Goal: Check status: Check status

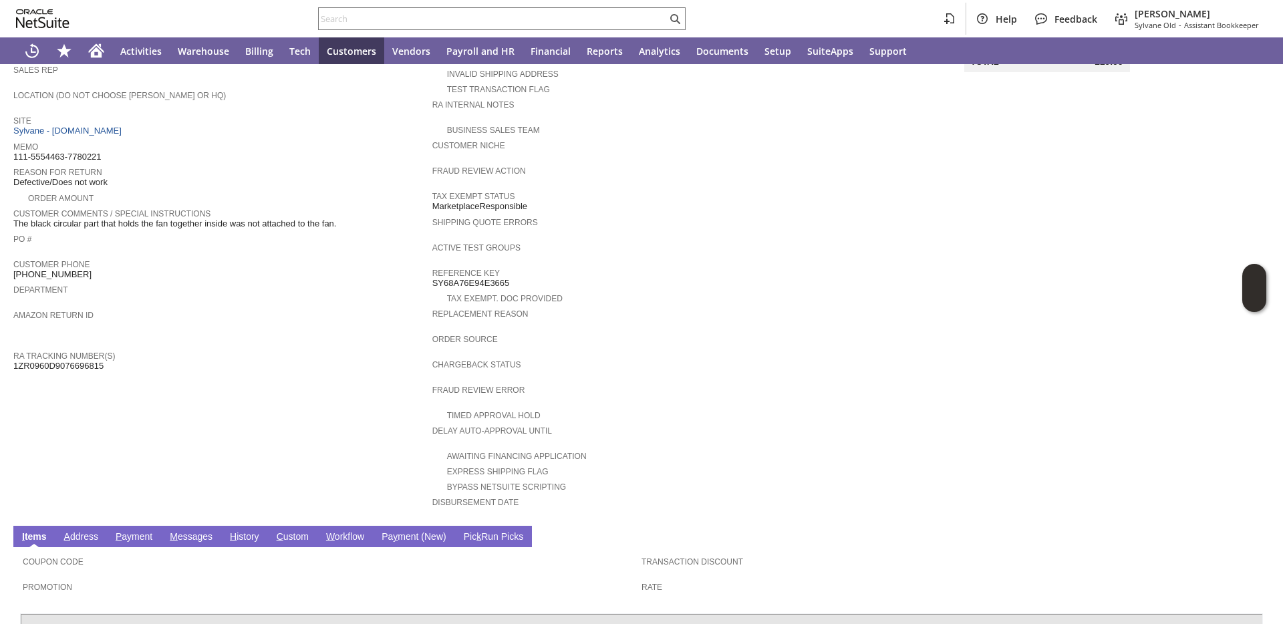
scroll to position [183, 0]
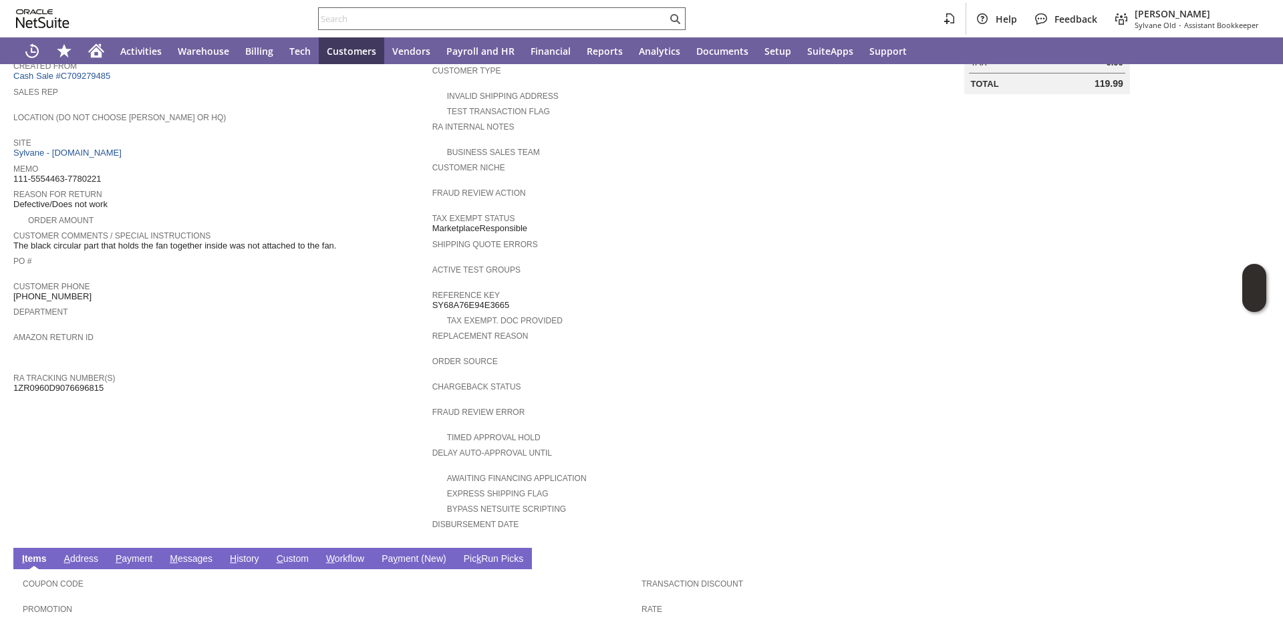
click at [416, 17] on input "text" at bounding box center [493, 19] width 348 height 16
paste input "RA89414"
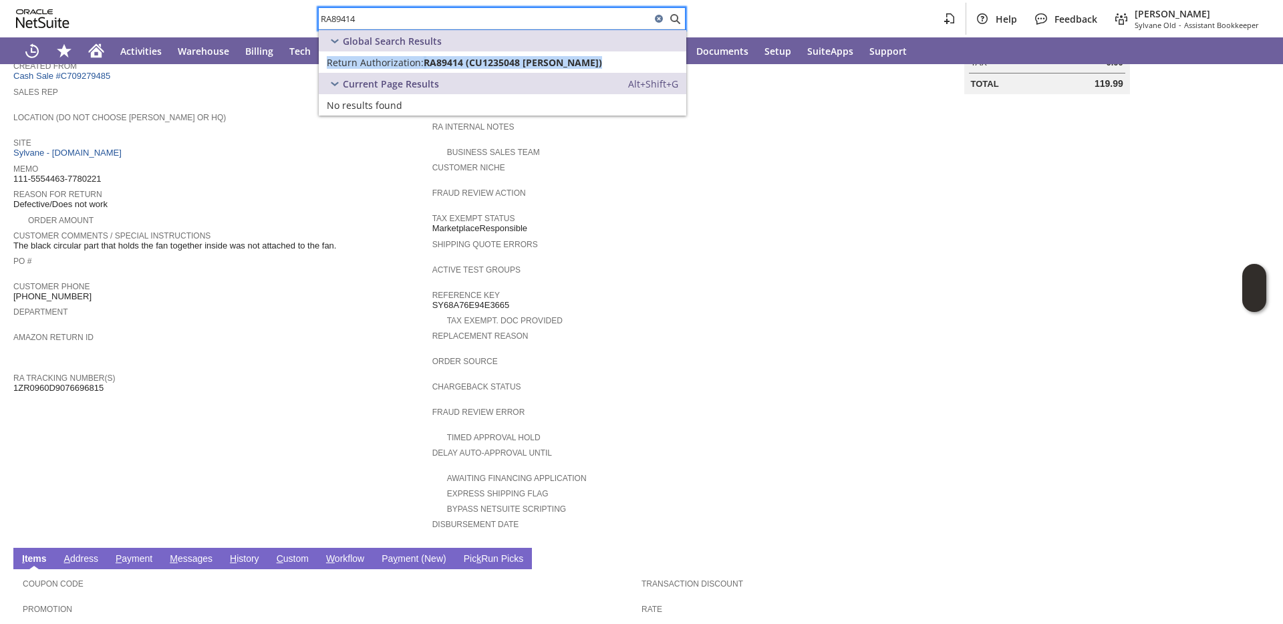
click at [367, 17] on input "RA89414" at bounding box center [485, 19] width 332 height 16
paste input "192"
type input "RA89192"
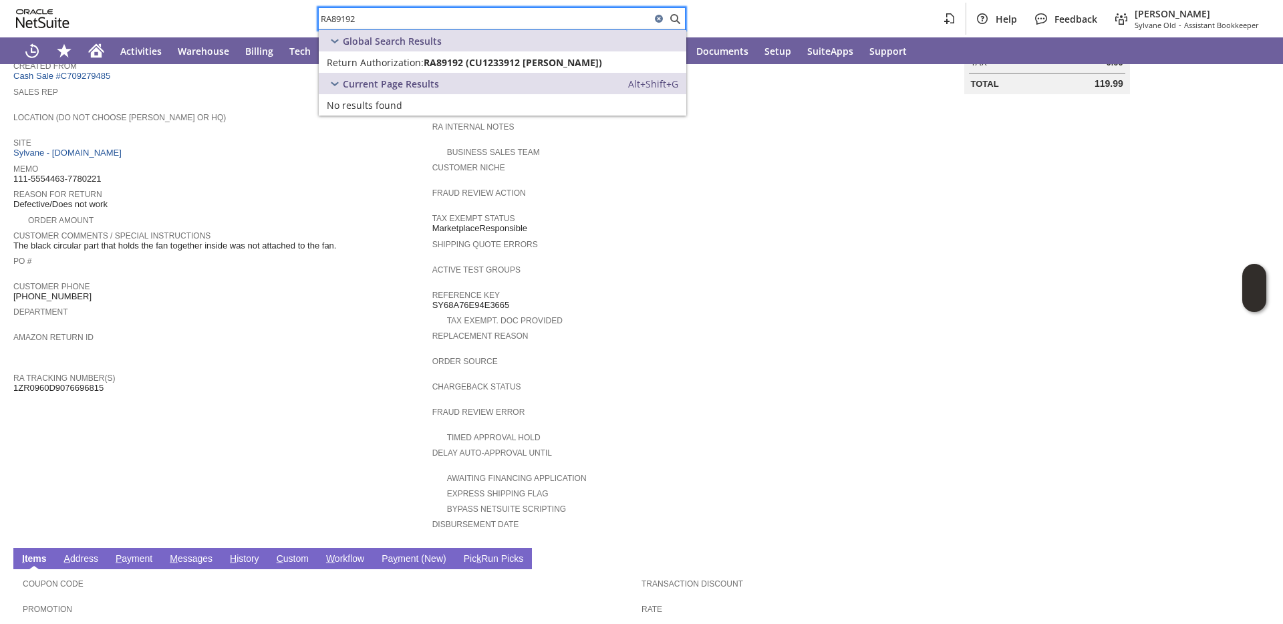
click at [342, 186] on span "Reason For Return" at bounding box center [219, 192] width 412 height 13
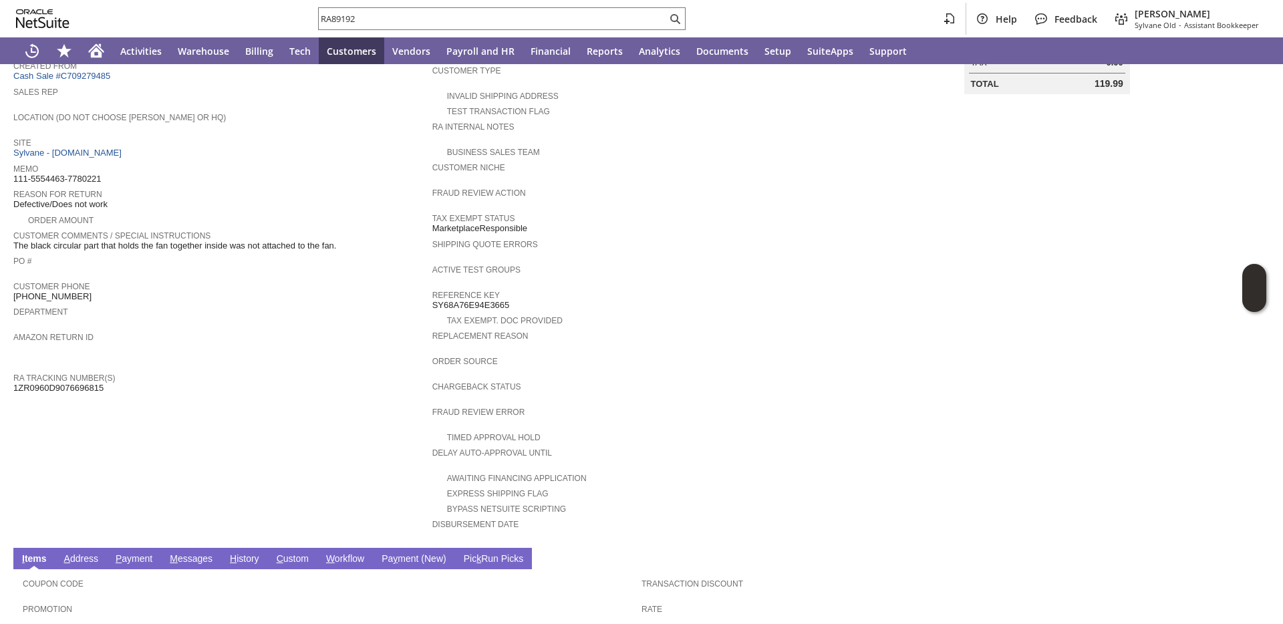
scroll to position [0, 0]
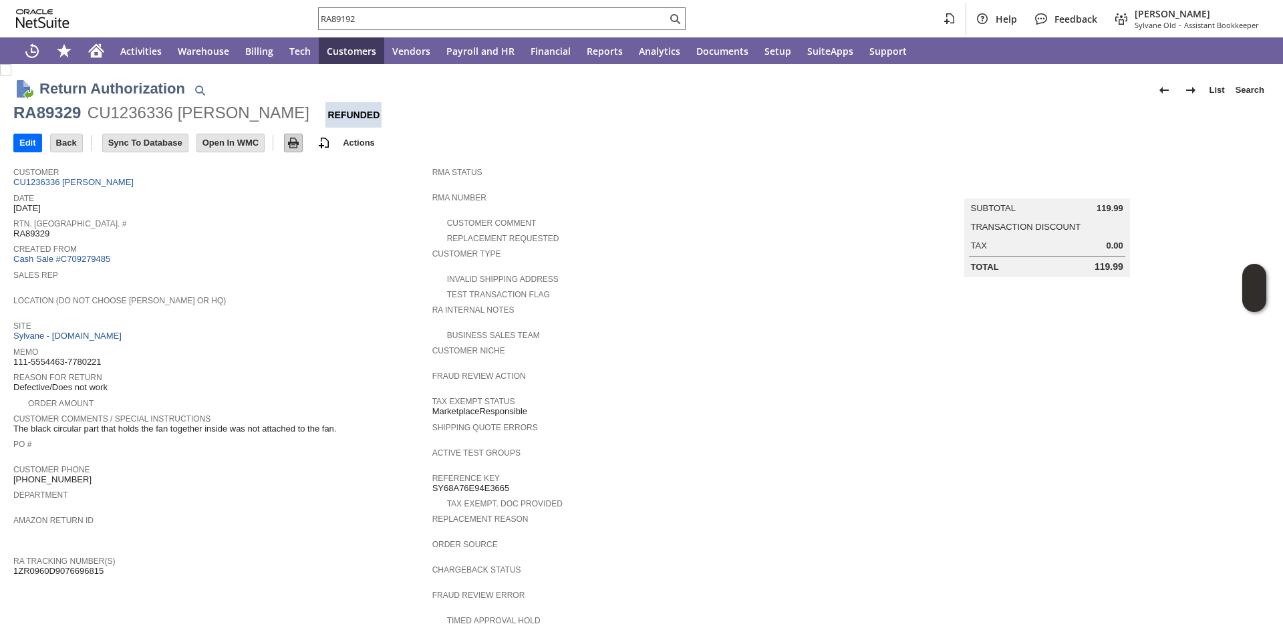
click at [301, 144] on img at bounding box center [293, 143] width 16 height 16
click at [90, 261] on link "Cash Sale #C709279485" at bounding box center [61, 259] width 97 height 10
click at [251, 265] on td "Created From Cash Sale #C709278197" at bounding box center [222, 254] width 419 height 26
click at [83, 262] on link "Cash Sale #C709278197" at bounding box center [61, 259] width 97 height 10
click at [460, 15] on input "text" at bounding box center [493, 19] width 348 height 16
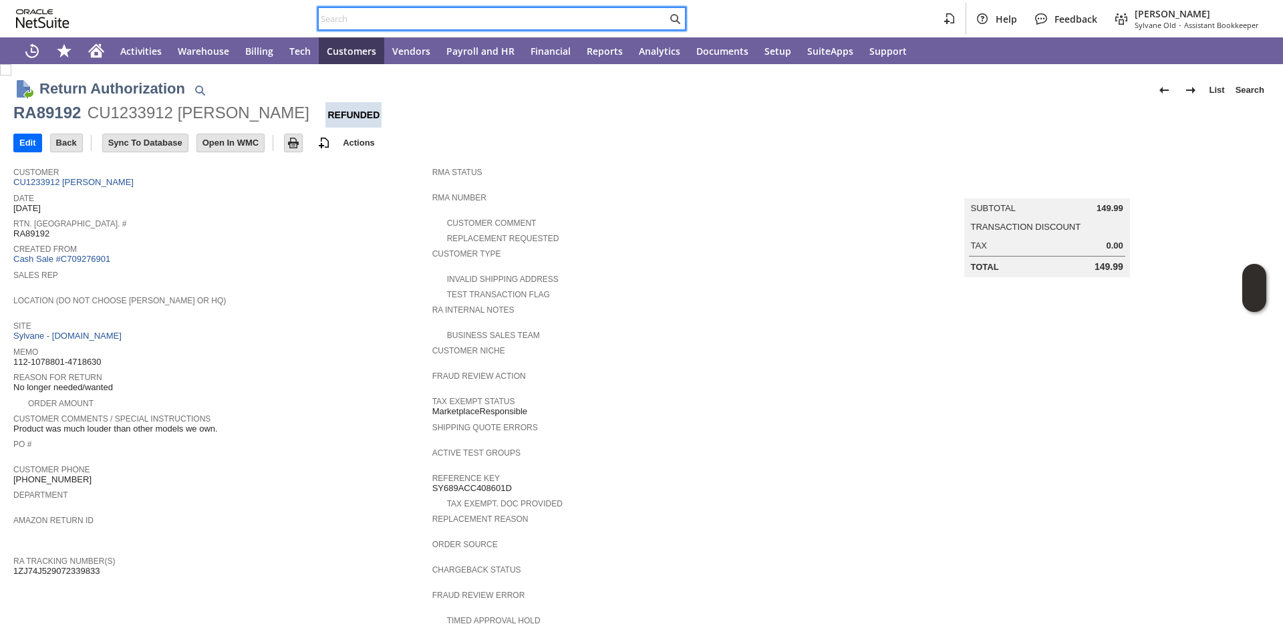
click at [460, 15] on input "text" at bounding box center [493, 19] width 348 height 16
paste input "RA89037"
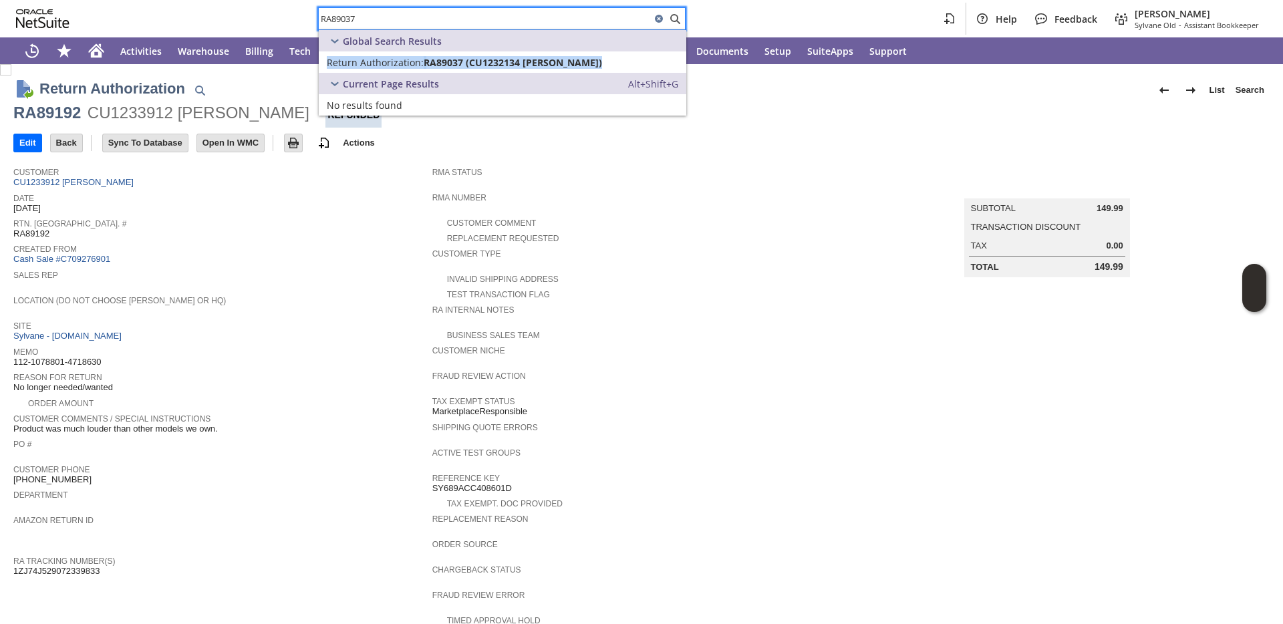
click at [390, 18] on input "RA89037" at bounding box center [485, 19] width 332 height 16
paste input "449"
type input "RA89449"
click at [87, 259] on link "Cash Sale #C709276901" at bounding box center [61, 259] width 97 height 10
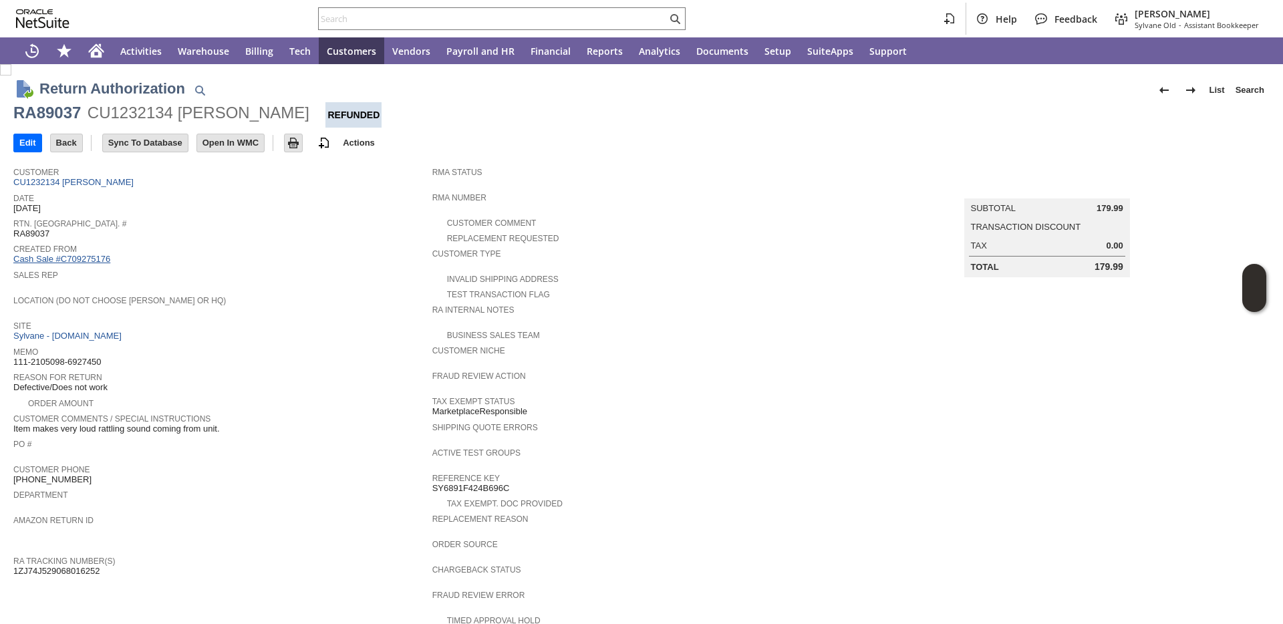
click at [79, 254] on link "Cash Sale #C709275176" at bounding box center [61, 259] width 97 height 10
click at [87, 259] on link "Cash Sale #C709273333" at bounding box center [61, 259] width 97 height 10
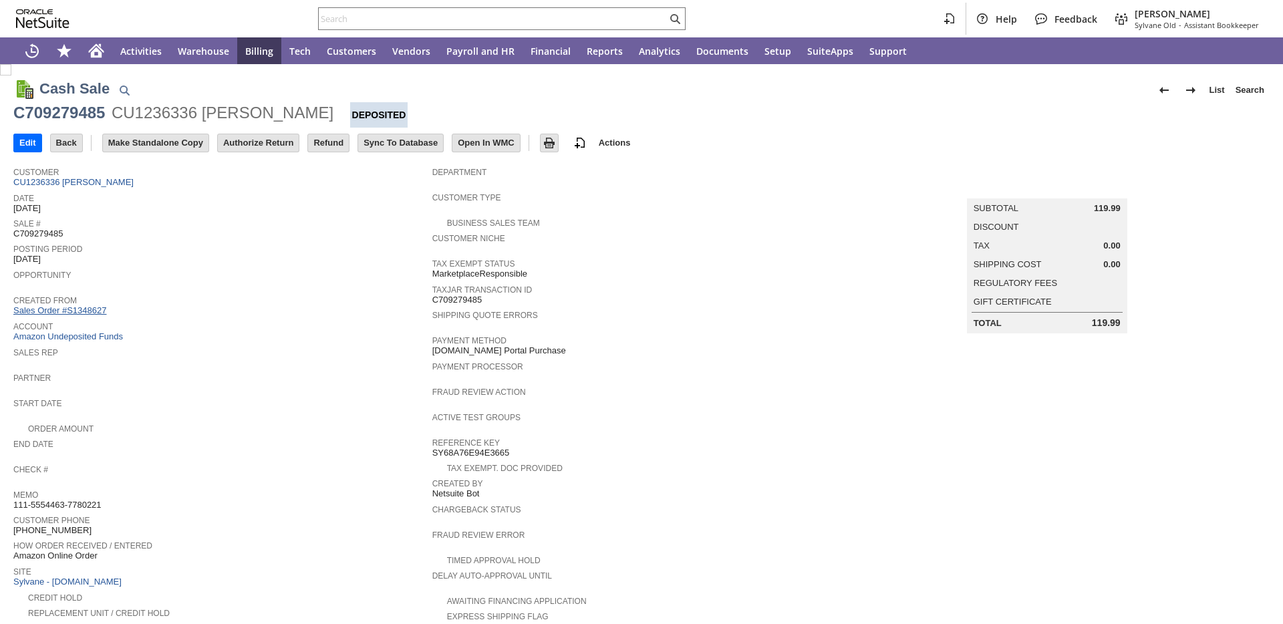
click at [86, 311] on link "Sales Order #S1348627" at bounding box center [61, 310] width 96 height 10
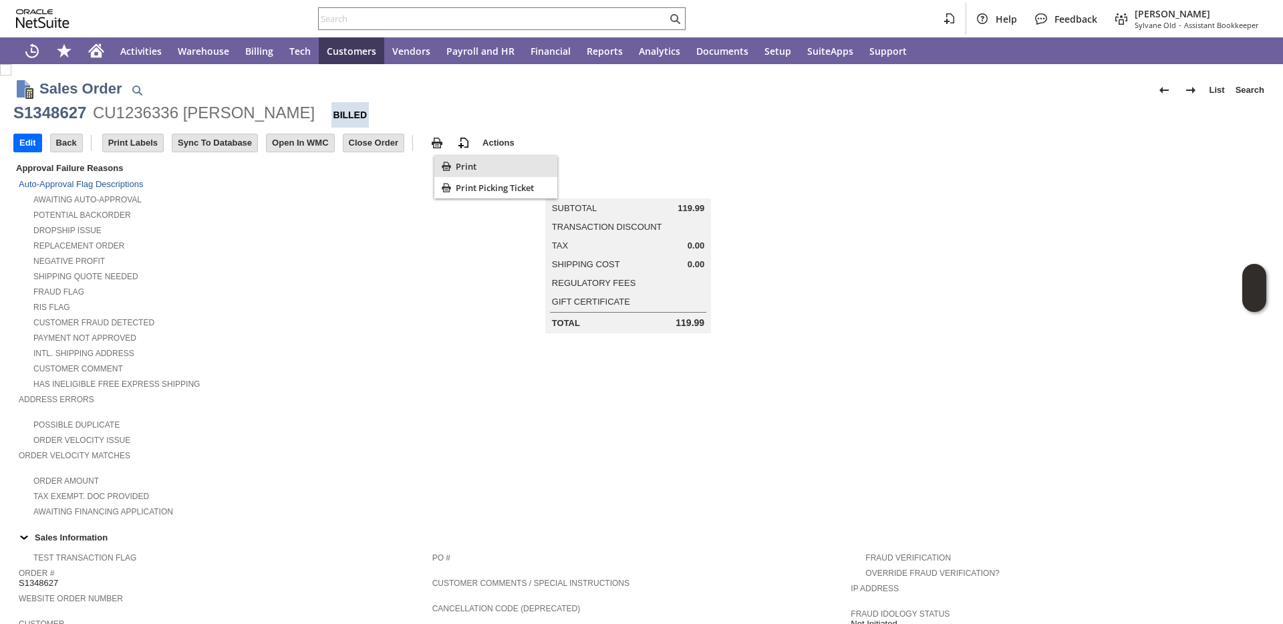
click at [457, 164] on span "Print" at bounding box center [504, 166] width 96 height 12
click at [450, 7] on div at bounding box center [502, 18] width 368 height 23
click at [449, 15] on input "text" at bounding box center [493, 19] width 348 height 16
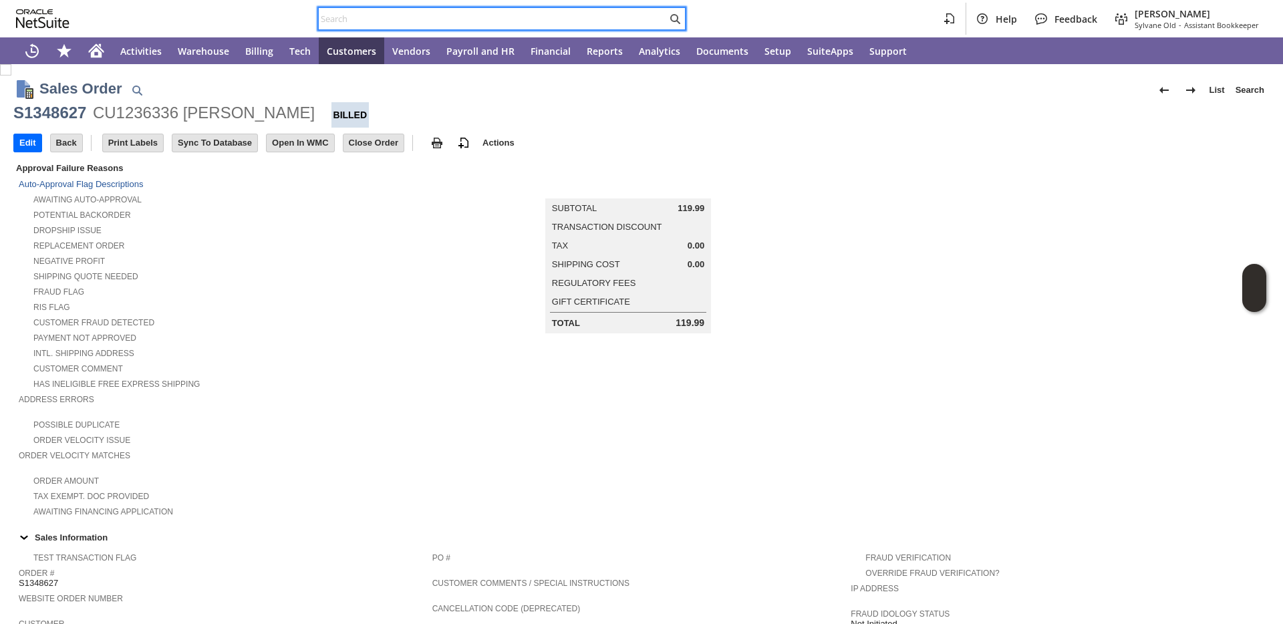
paste input "P218847"
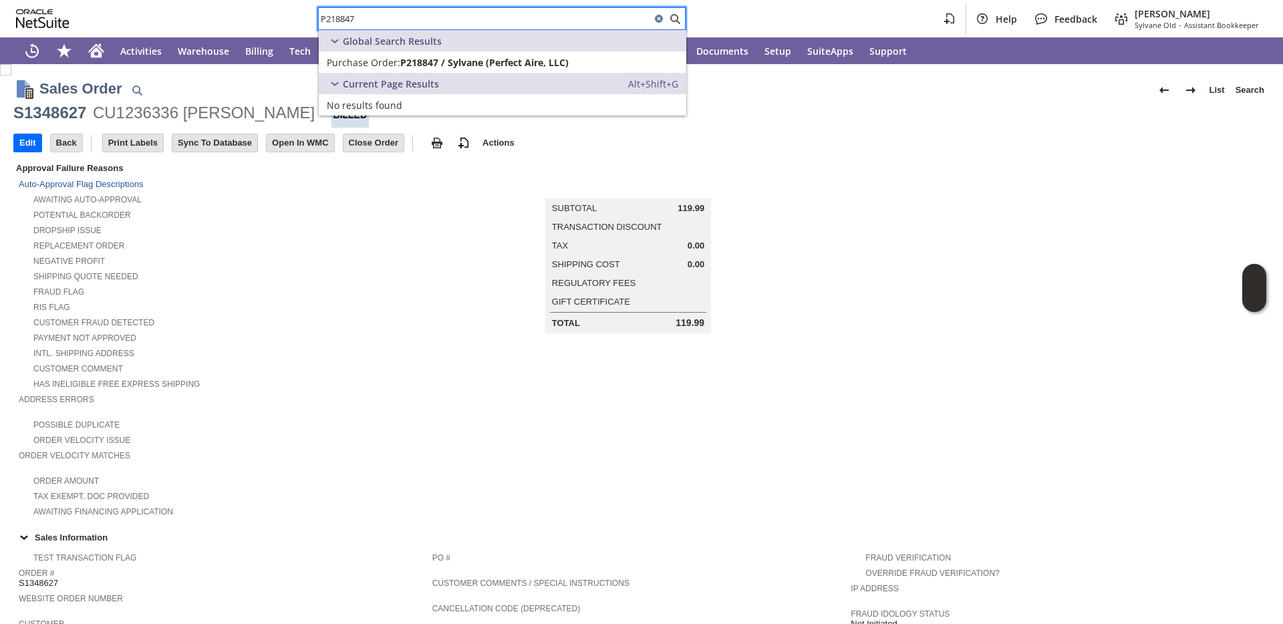
type input "P218847"
click at [402, 63] on span "P218847 / Sylvane (Perfect Aire, LLC)" at bounding box center [484, 62] width 168 height 13
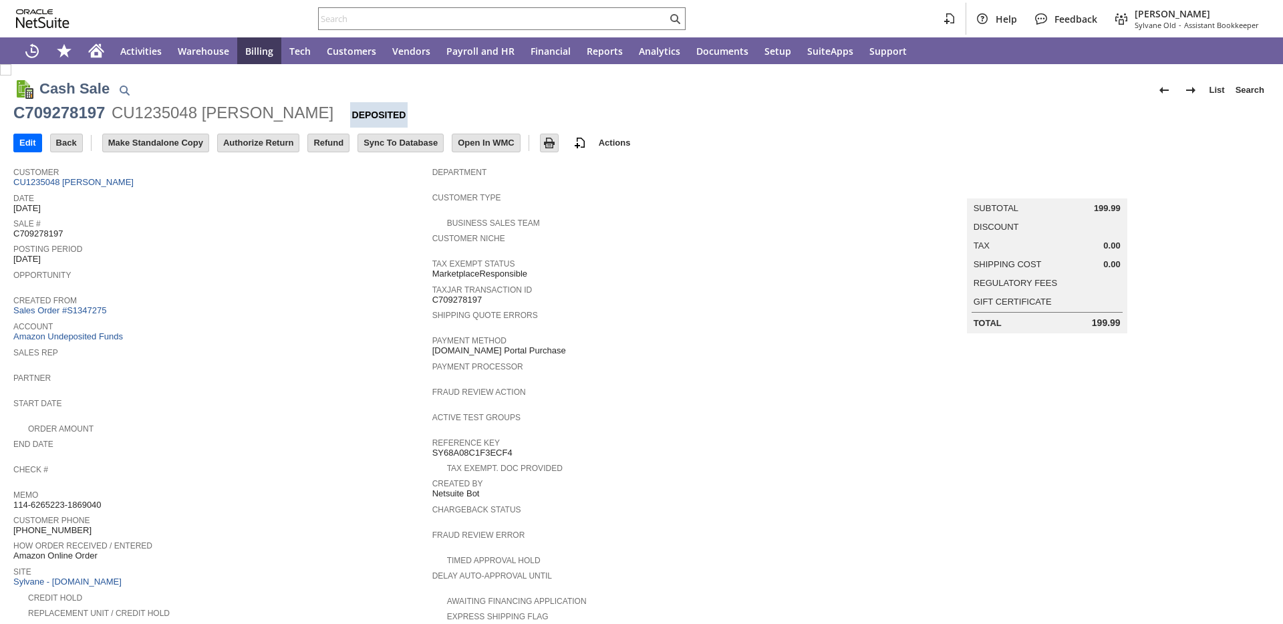
click at [72, 311] on link "Sales Order #S1347275" at bounding box center [61, 310] width 96 height 10
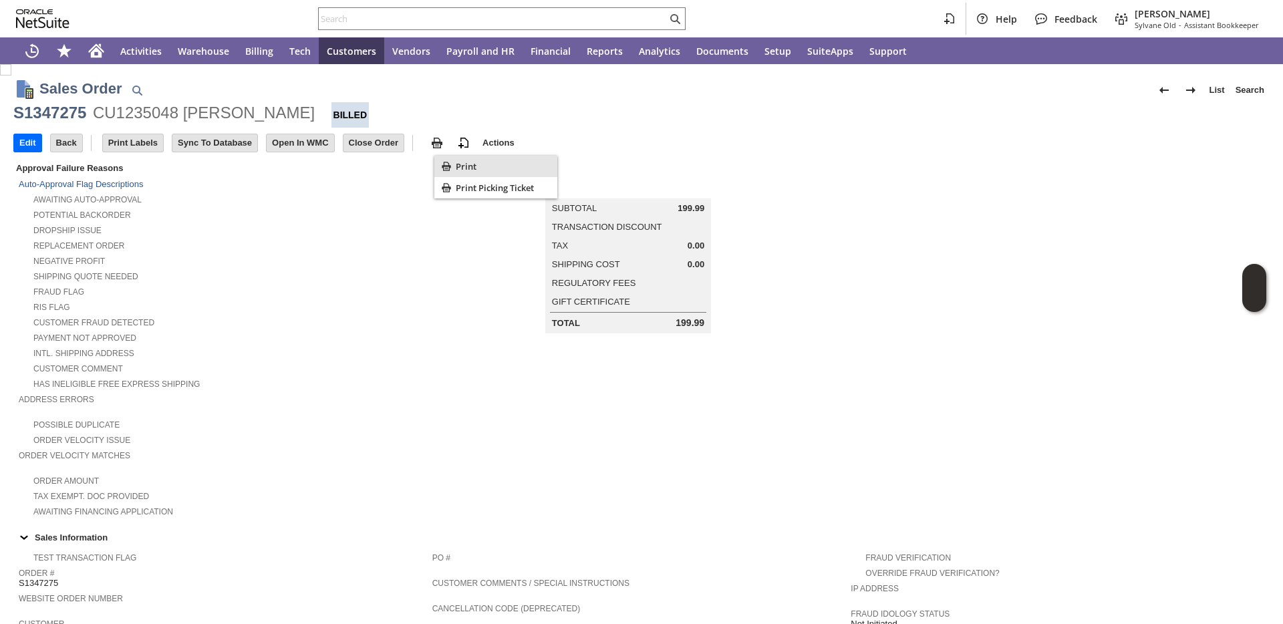
click at [454, 168] on div "Print" at bounding box center [495, 166] width 123 height 21
click at [456, 170] on span "Print" at bounding box center [504, 166] width 96 height 12
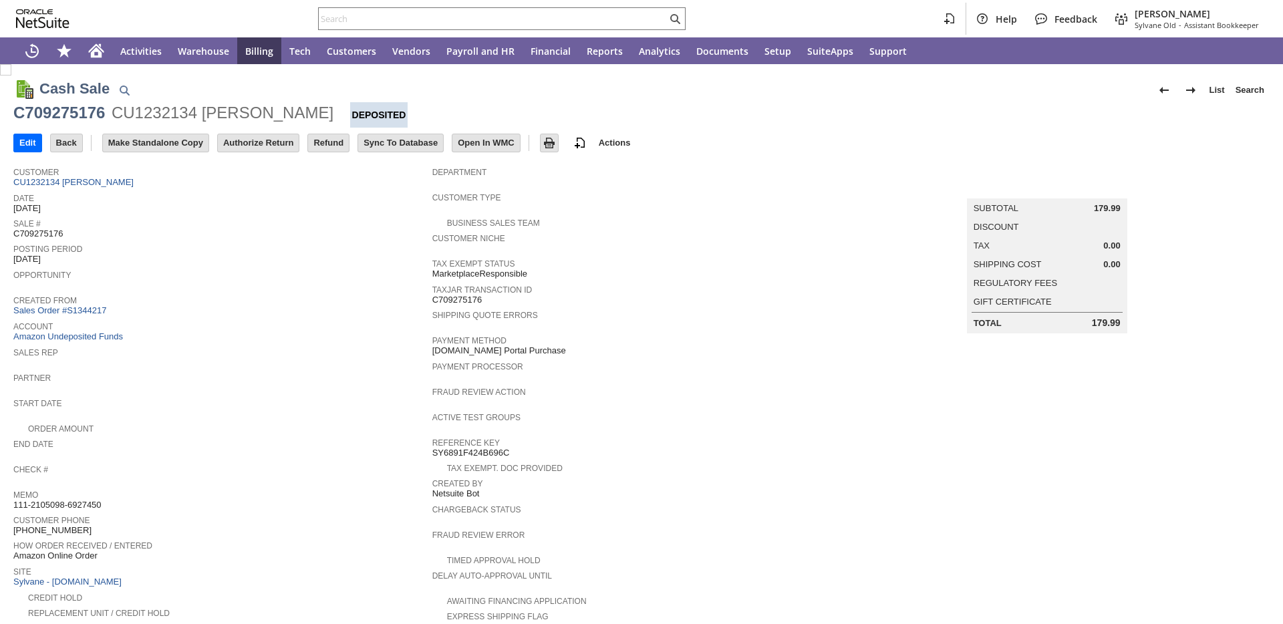
click at [78, 313] on link "Sales Order #S1344217" at bounding box center [61, 310] width 96 height 10
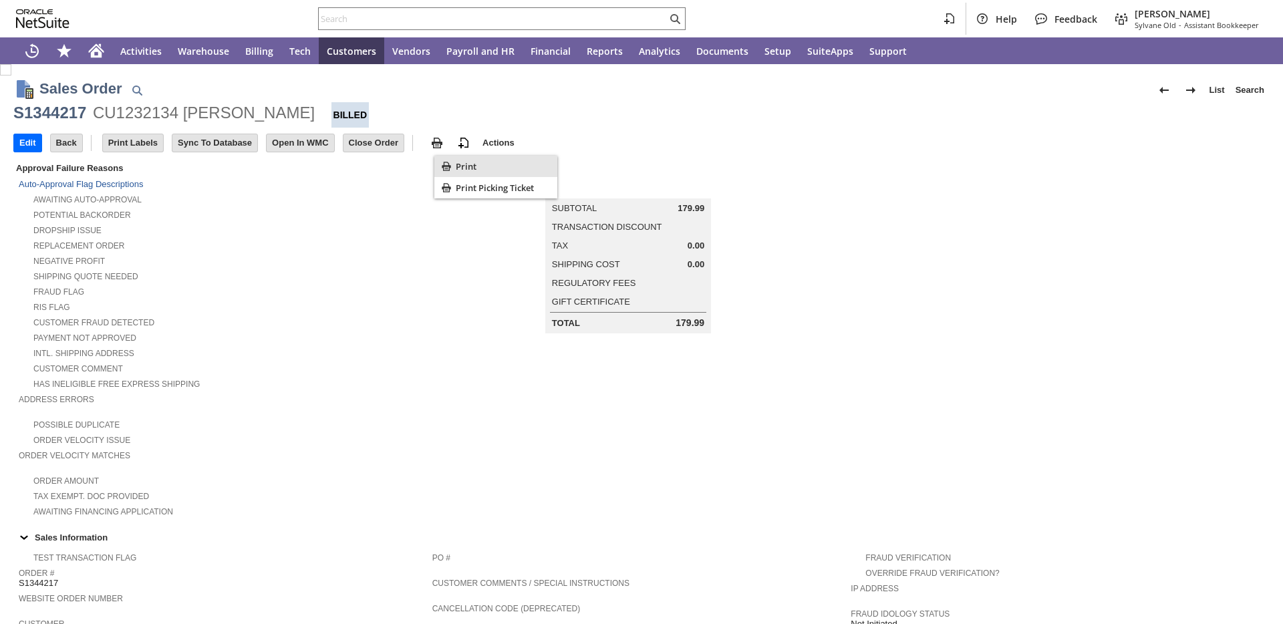
click at [448, 170] on icon "Print" at bounding box center [446, 166] width 9 height 9
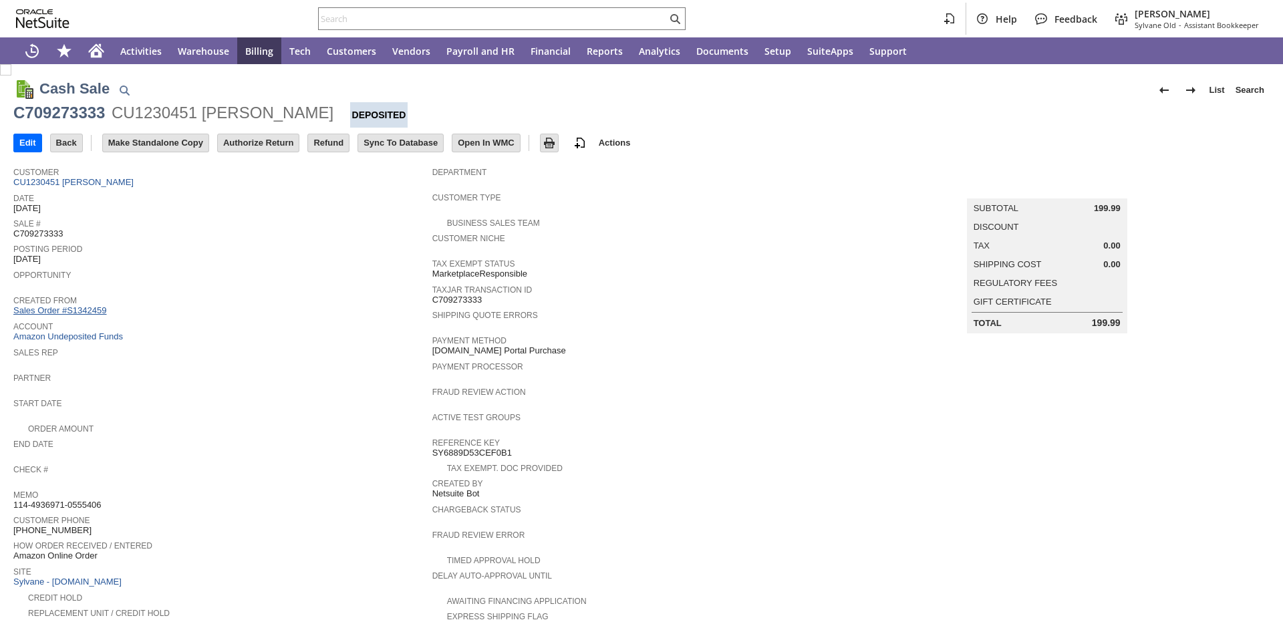
click at [85, 306] on link "Sales Order #S1342459" at bounding box center [61, 310] width 96 height 10
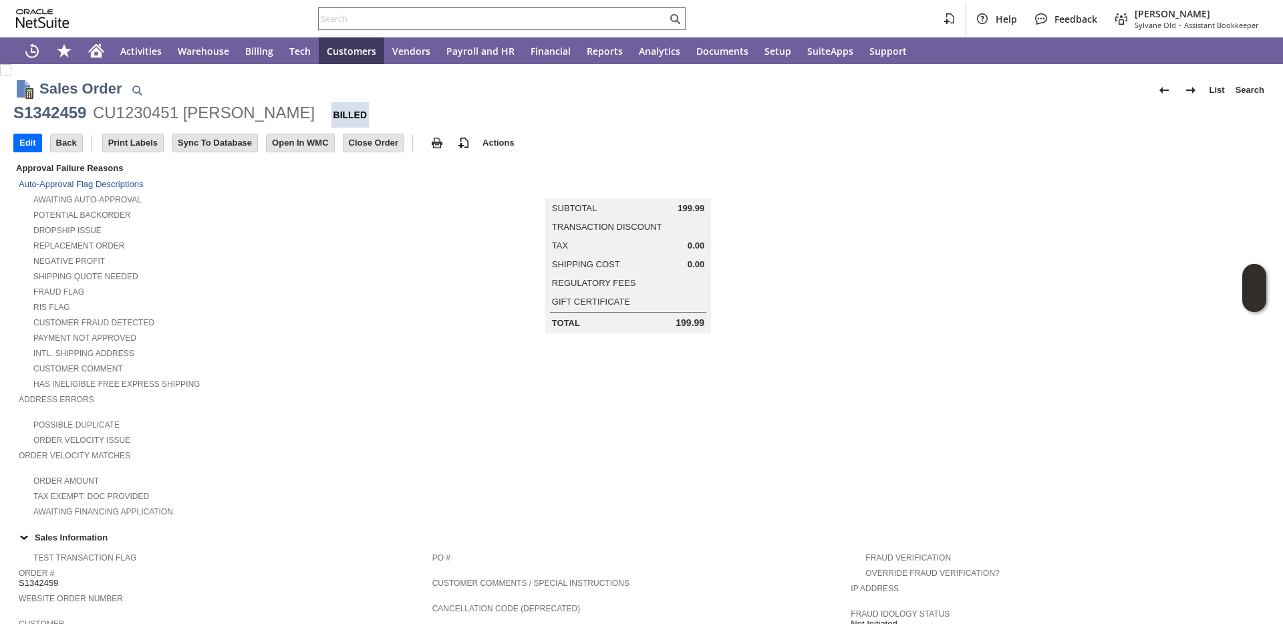
click at [227, 264] on div "Negative Profit" at bounding box center [226, 260] width 414 height 14
click at [452, 166] on icon "Print" at bounding box center [446, 166] width 13 height 13
